Goal: Register for event/course

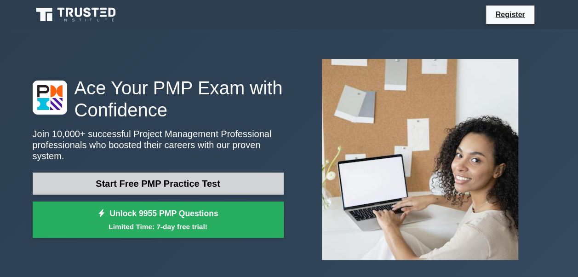
click at [173, 181] on link "Start Free PMP Practice Test" at bounding box center [158, 184] width 251 height 22
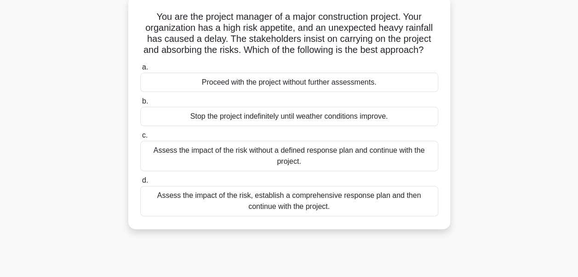
scroll to position [46, 0]
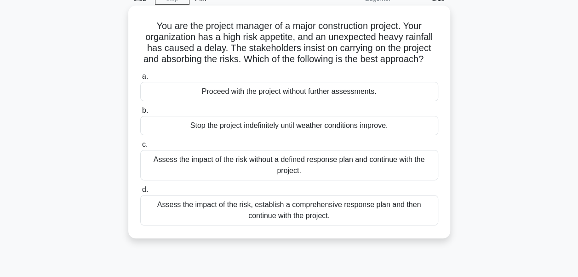
click at [341, 225] on div "Assess the impact of the risk, establish a comprehensive response plan and then…" at bounding box center [289, 210] width 298 height 30
click at [140, 193] on input "d. Assess the impact of the risk, establish a comprehensive response plan and t…" at bounding box center [140, 190] width 0 height 6
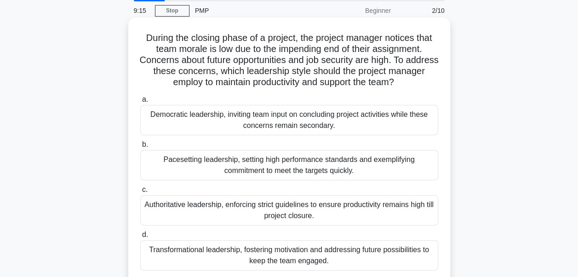
scroll to position [92, 0]
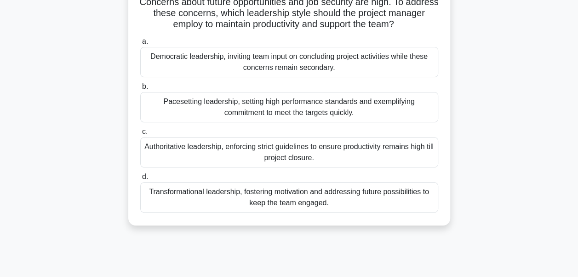
click at [302, 202] on div "Transformational leadership, fostering motivation and addressing future possibi…" at bounding box center [289, 197] width 298 height 30
click at [140, 180] on input "d. Transformational leadership, fostering motivation and addressing future poss…" at bounding box center [140, 177] width 0 height 6
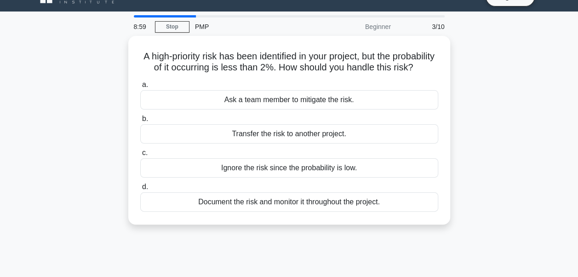
scroll to position [0, 0]
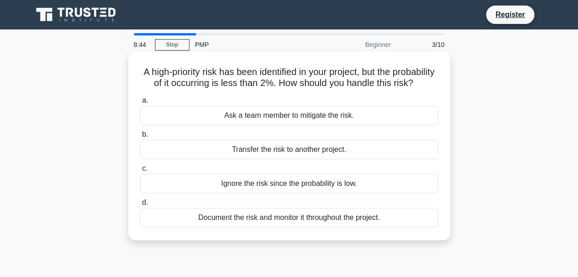
click at [246, 227] on div "Document the risk and monitor it throughout the project." at bounding box center [289, 217] width 298 height 19
click at [140, 206] on input "d. Document the risk and monitor it throughout the project." at bounding box center [140, 203] width 0 height 6
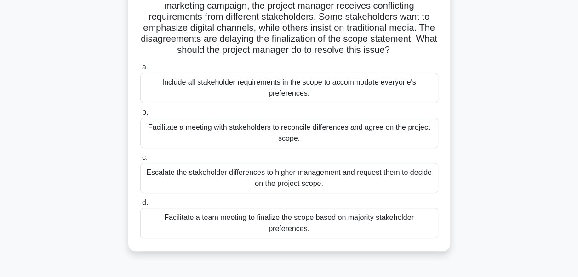
scroll to position [92, 0]
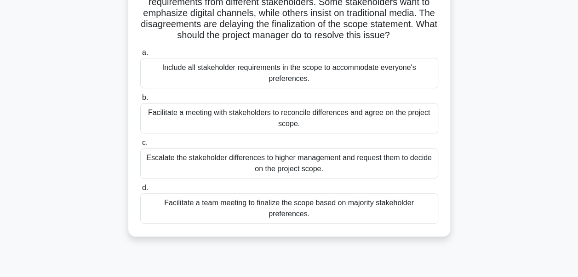
click at [324, 121] on div "Facilitate a meeting with stakeholders to reconcile differences and agree on th…" at bounding box center [289, 118] width 298 height 30
click at [140, 101] on input "b. Facilitate a meeting with stakeholders to reconcile differences and agree on…" at bounding box center [140, 98] width 0 height 6
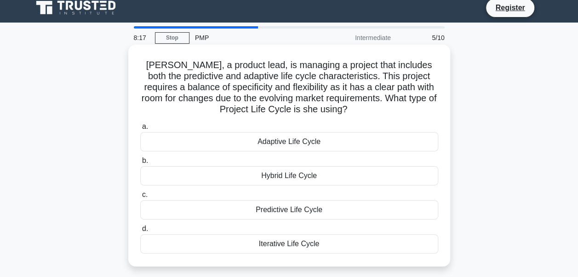
scroll to position [0, 0]
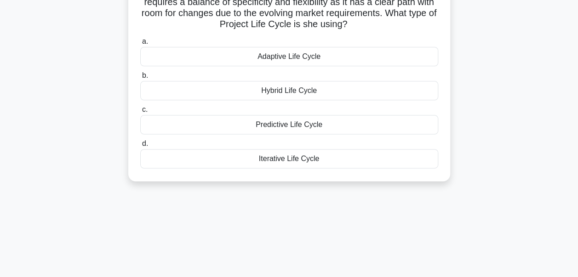
click at [309, 91] on div "Hybrid Life Cycle" at bounding box center [289, 90] width 298 height 19
click at [140, 79] on input "b. Hybrid Life Cycle" at bounding box center [140, 76] width 0 height 6
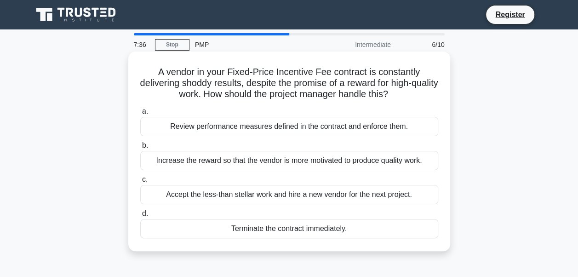
click at [312, 125] on div "Review performance measures defined in the contract and enforce them." at bounding box center [289, 126] width 298 height 19
click at [140, 115] on input "a. Review performance measures defined in the contract and enforce them." at bounding box center [140, 112] width 0 height 6
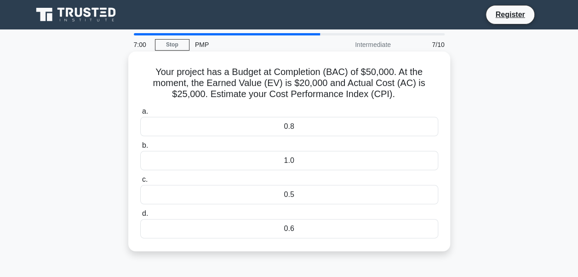
click at [293, 131] on div "0.8" at bounding box center [289, 126] width 298 height 19
click at [140, 115] on input "a. 0.8" at bounding box center [140, 112] width 0 height 6
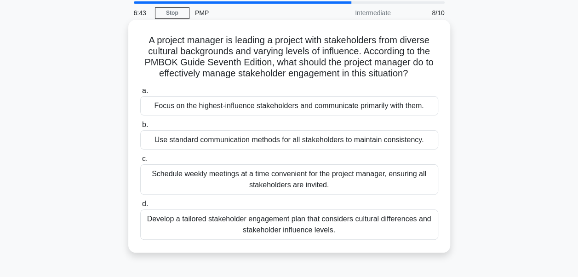
scroll to position [46, 0]
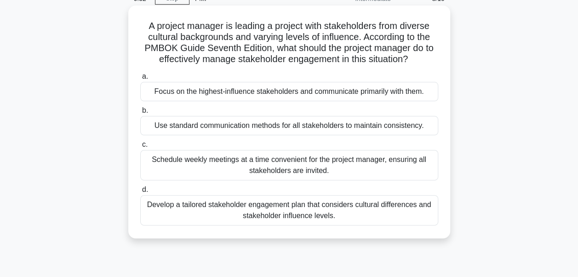
click at [317, 214] on div "Develop a tailored stakeholder engagement plan that considers cultural differen…" at bounding box center [289, 210] width 298 height 30
click at [140, 193] on input "d. Develop a tailored stakeholder engagement plan that considers cultural diffe…" at bounding box center [140, 190] width 0 height 6
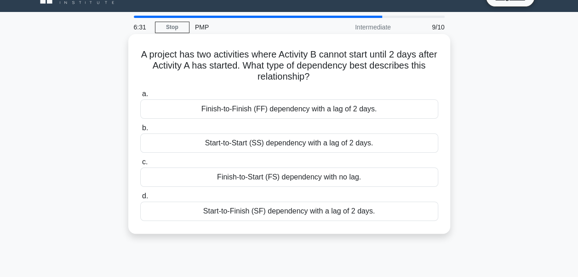
scroll to position [0, 0]
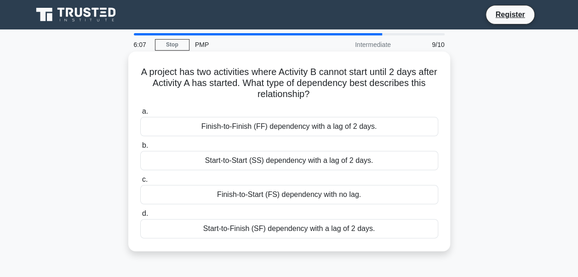
click at [220, 162] on div "Start-to-Start (SS) dependency with a lag of 2 days." at bounding box center [289, 160] width 298 height 19
click at [140, 149] on input "b. Start-to-Start (SS) dependency with a lag of 2 days." at bounding box center [140, 146] width 0 height 6
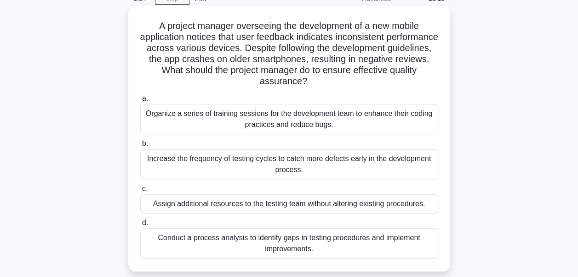
scroll to position [92, 0]
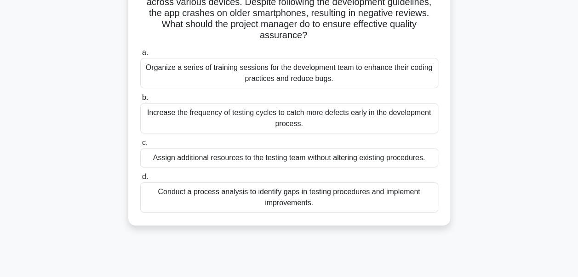
click at [316, 202] on div "Conduct a process analysis to identify gaps in testing procedures and implement…" at bounding box center [289, 197] width 298 height 30
click at [140, 180] on input "d. Conduct a process analysis to identify gaps in testing procedures and implem…" at bounding box center [140, 177] width 0 height 6
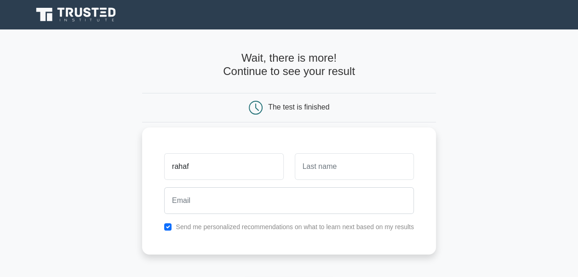
type input "rahaf"
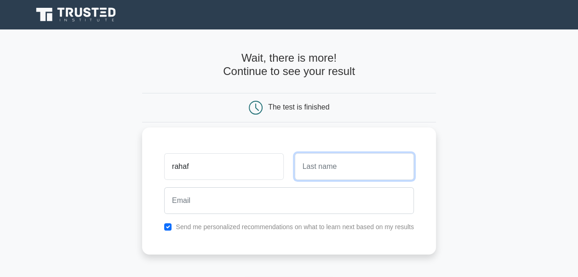
drag, startPoint x: 340, startPoint y: 173, endPoint x: 351, endPoint y: 173, distance: 10.6
click at [340, 173] on input "text" at bounding box center [354, 166] width 119 height 27
type input "Abdalrazzaq"
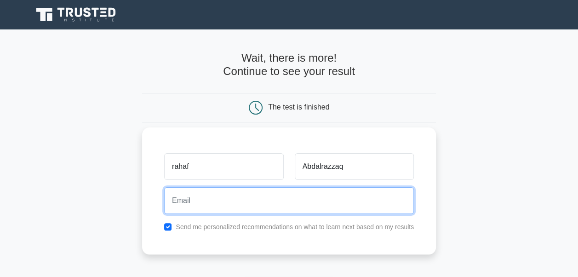
click at [184, 209] on input "email" at bounding box center [289, 200] width 250 height 27
type input "rabdalrazzaq@icloud.com"
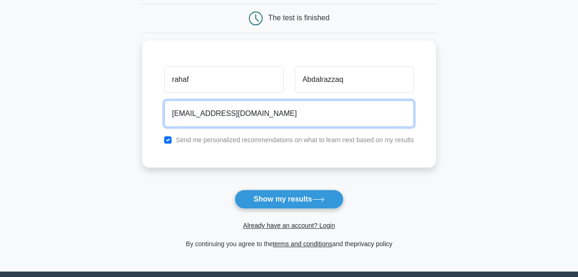
scroll to position [92, 0]
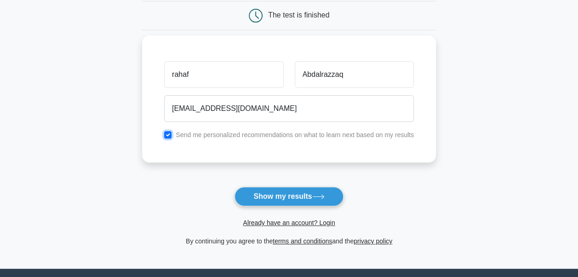
click at [168, 135] on input "checkbox" at bounding box center [167, 134] width 7 height 7
checkbox input "false"
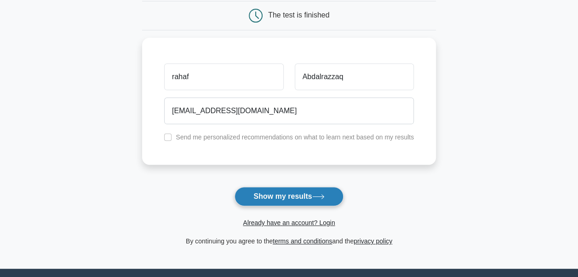
click at [281, 198] on button "Show my results" at bounding box center [289, 196] width 109 height 19
